Goal: Information Seeking & Learning: Find specific fact

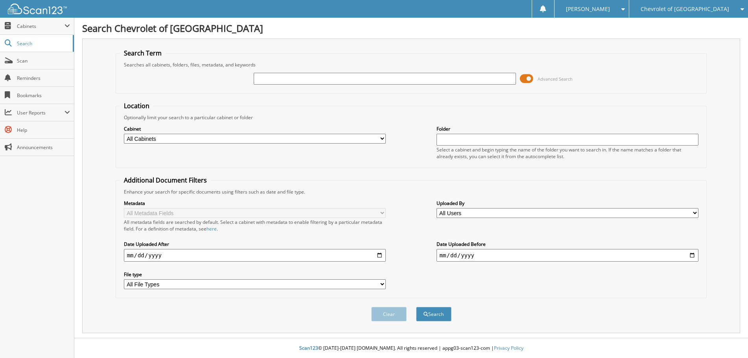
click at [275, 79] on input "text" at bounding box center [385, 79] width 262 height 12
type input "301029"
click at [416, 307] on button "Search" at bounding box center [433, 314] width 35 height 15
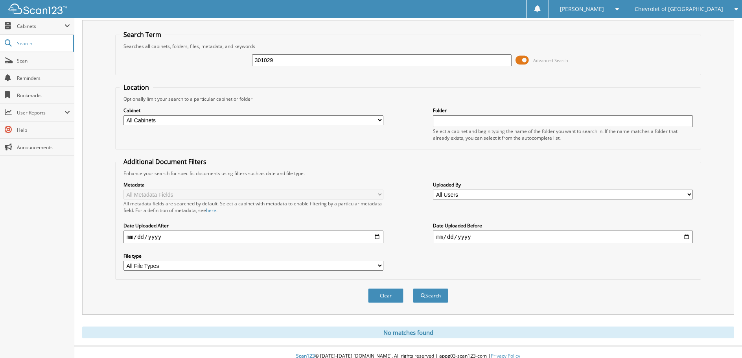
scroll to position [27, 0]
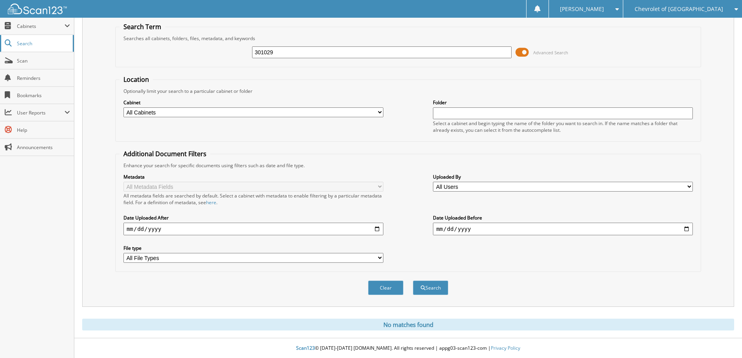
click at [35, 42] on span "Search" at bounding box center [43, 43] width 52 height 7
